Goal: Contribute content: Add original content to the website for others to see

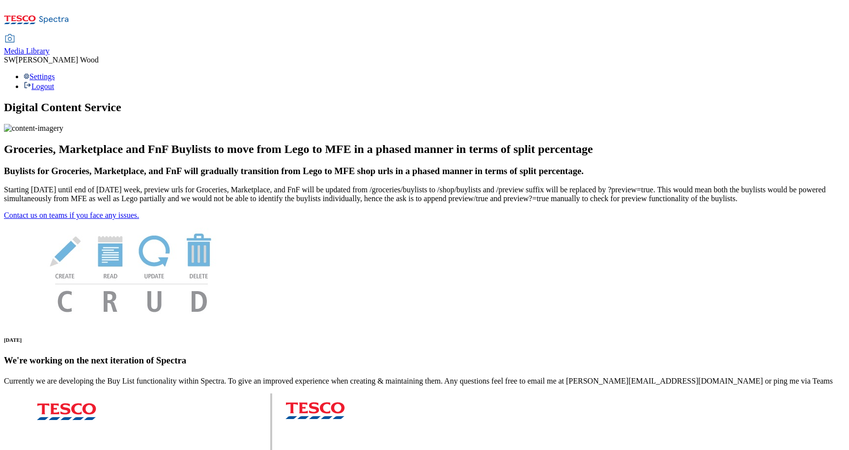
click at [50, 47] on span "Media Library" at bounding box center [27, 51] width 46 height 8
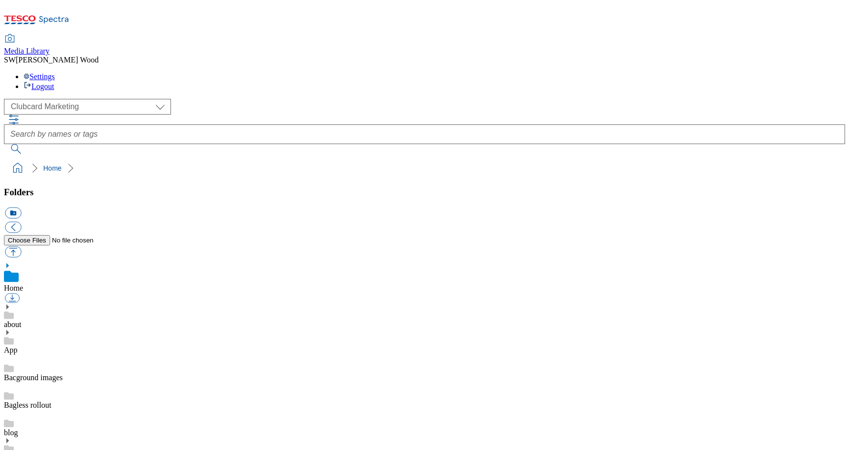
scroll to position [6, 0]
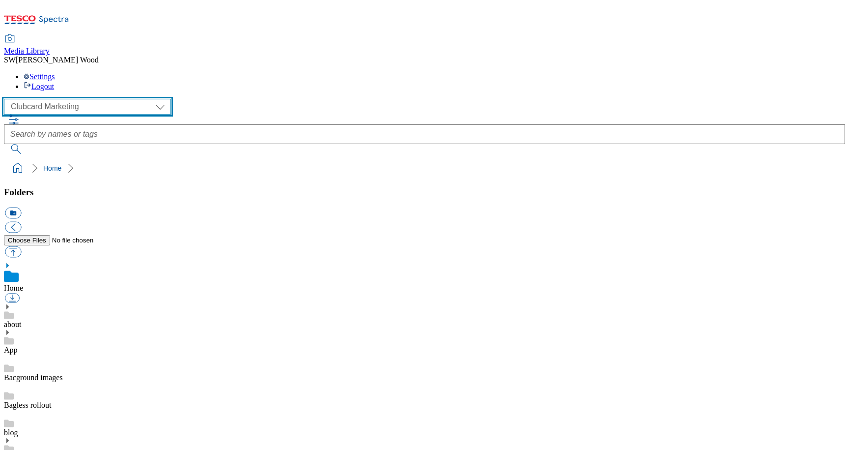
select select "flare-homepage"
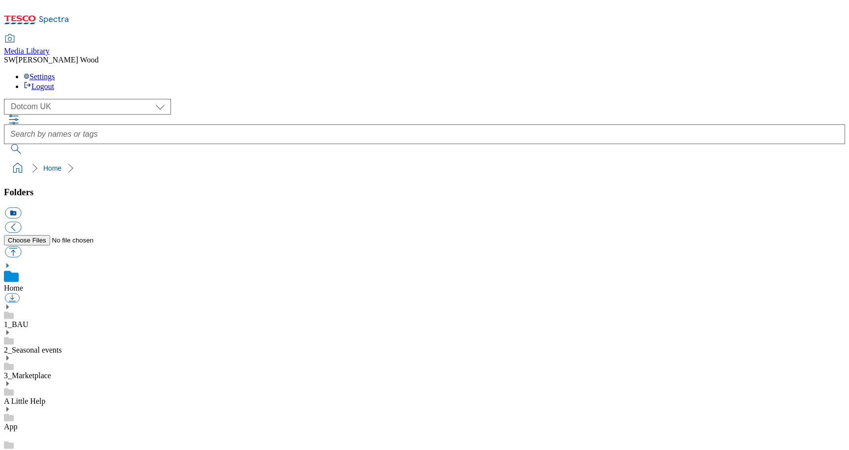
click at [28, 320] on link "1_BAU" at bounding box center [16, 324] width 25 height 8
click at [11, 292] on icon at bounding box center [7, 295] width 7 height 7
click at [40, 373] on link "Home Page" at bounding box center [22, 377] width 36 height 8
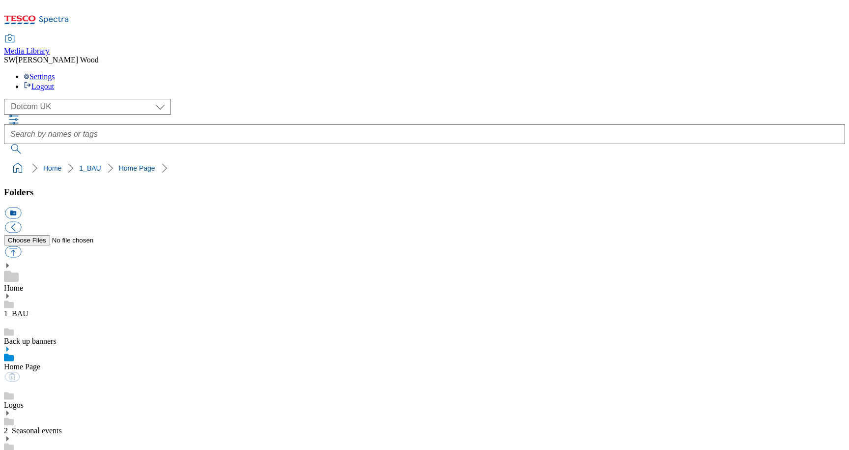
click at [11, 345] on icon at bounding box center [7, 348] width 7 height 7
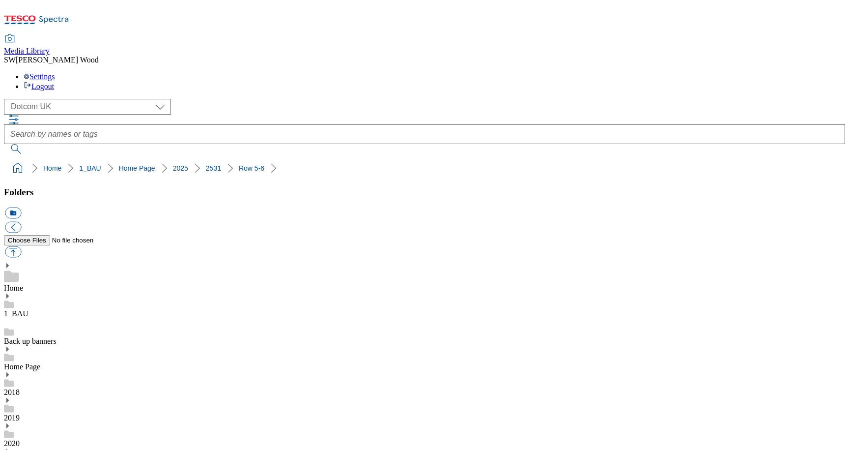
click at [21, 207] on button "icon_new_folder" at bounding box center [13, 212] width 16 height 11
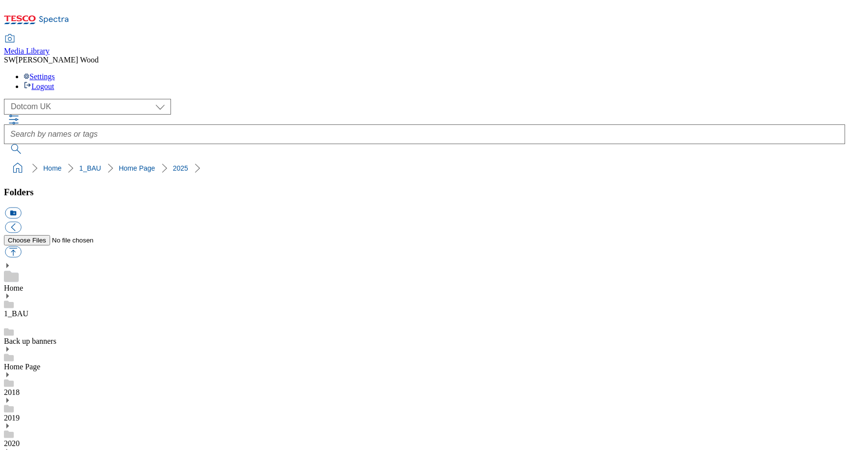
paste input "2532-WF-493300"
type input "2532-WF-493300"
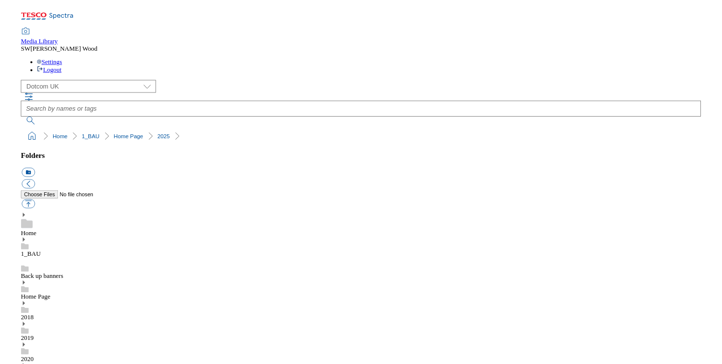
scroll to position [656, 0]
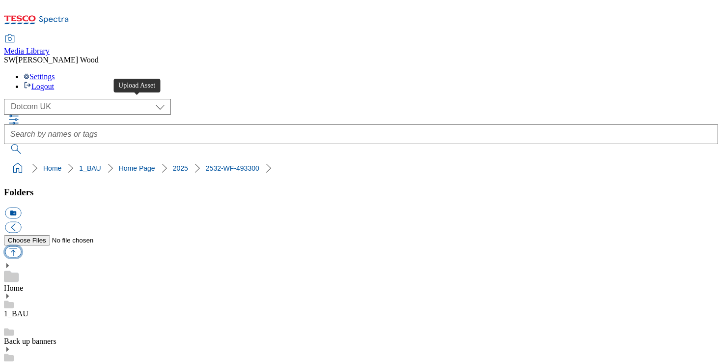
click at [21, 246] on button "button" at bounding box center [13, 251] width 16 height 11
type input "C:\fakepath\2531-DC_Pork.jpg"
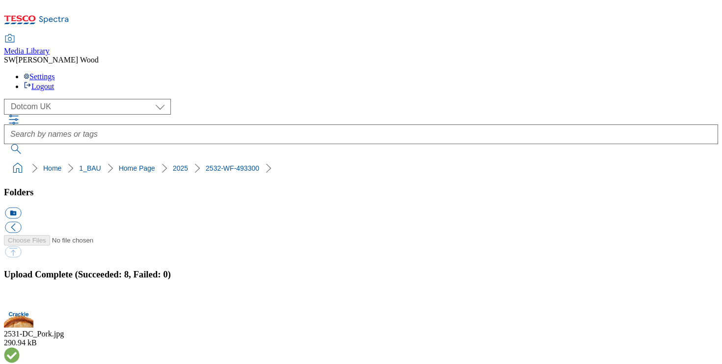
click at [242, 159] on ol "Home 1_BAU Home Page 2025 2532-WF-493300" at bounding box center [364, 168] width 708 height 19
drag, startPoint x: 237, startPoint y: 85, endPoint x: -9, endPoint y: 90, distance: 246.7
copy ol "Home 1_BAU Home Page 2025 2532-WF-493300"
